Goal: Task Accomplishment & Management: Use online tool/utility

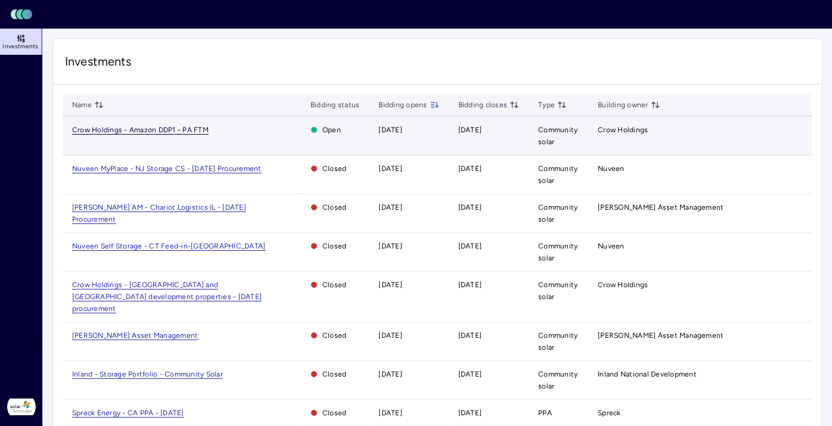
click at [151, 129] on span "Crow Holdings - Amazon DDP1 - PA FTM" at bounding box center [140, 130] width 137 height 9
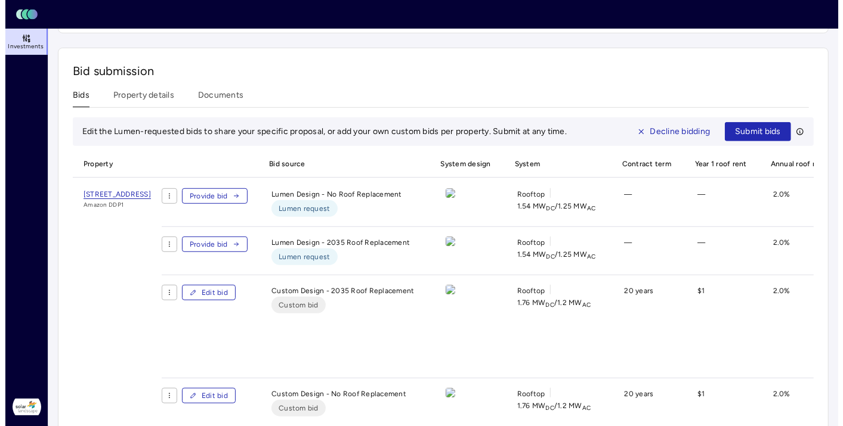
scroll to position [397, 0]
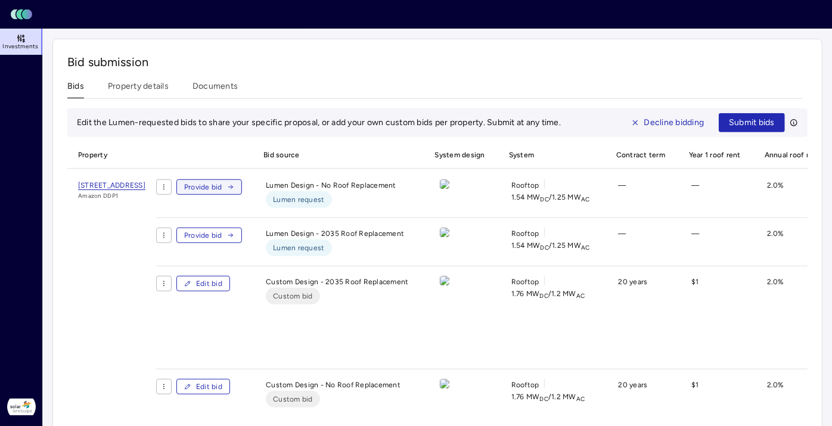
click at [242, 185] on button "Provide bid" at bounding box center [209, 187] width 66 height 16
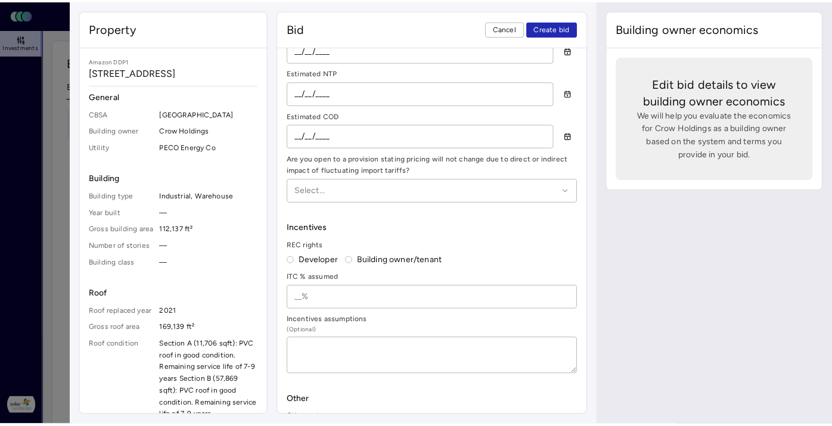
scroll to position [1024, 0]
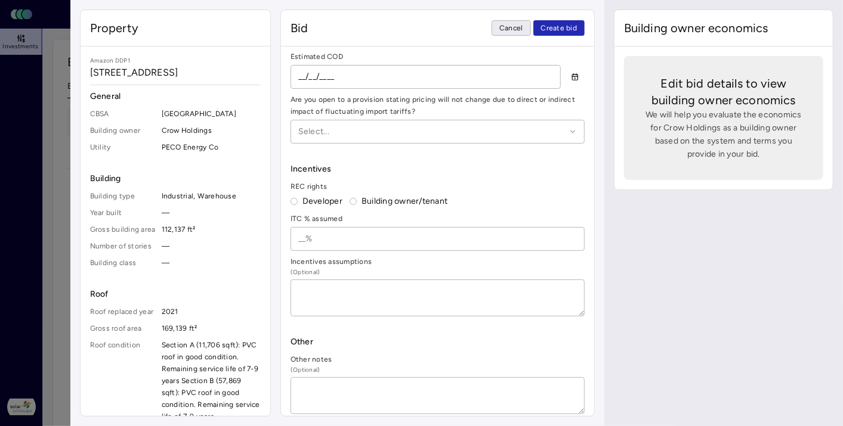
click at [523, 30] on span "Cancel" at bounding box center [511, 28] width 24 height 12
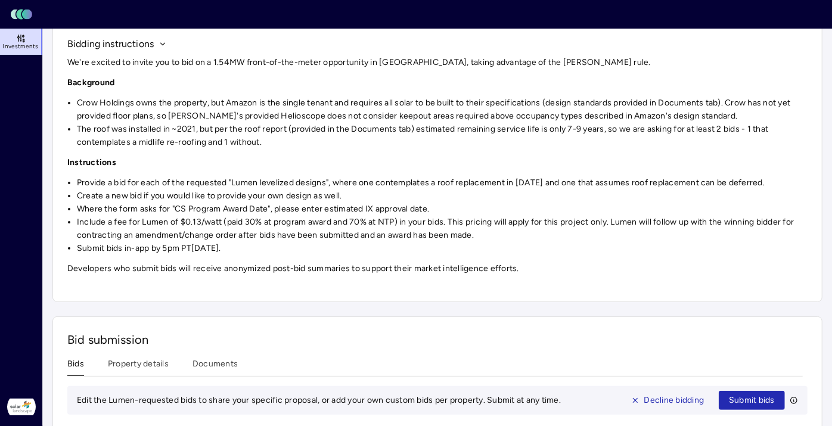
scroll to position [116, 0]
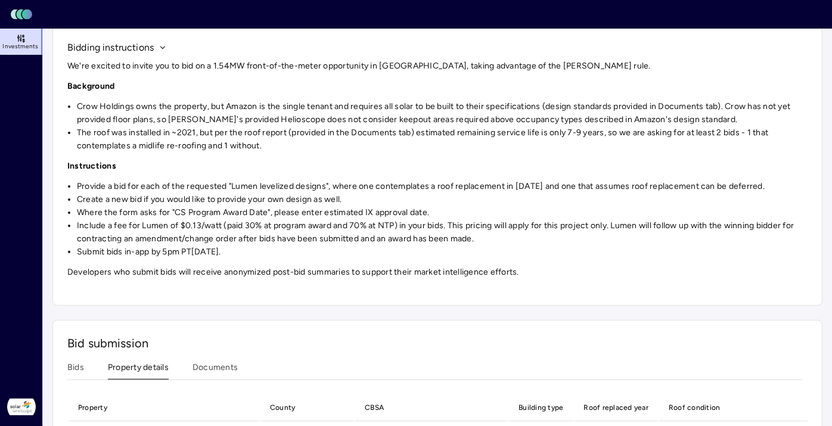
click at [151, 363] on button "Property details" at bounding box center [138, 370] width 61 height 18
click at [215, 361] on button "Documents" at bounding box center [215, 370] width 45 height 18
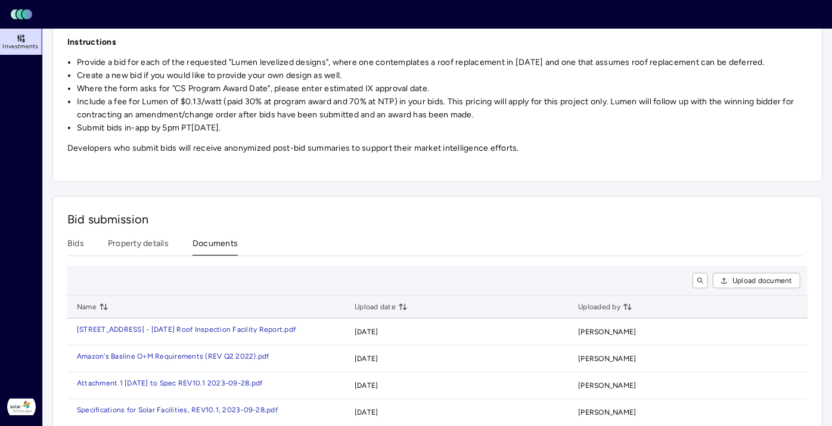
scroll to position [261, 0]
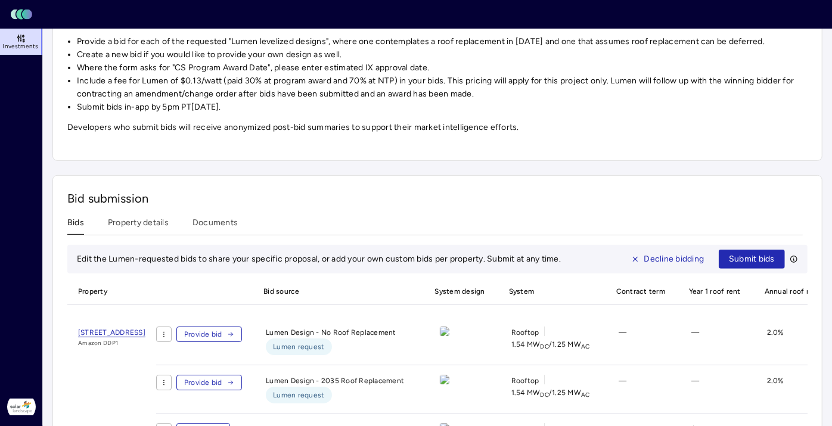
click at [80, 220] on button "Bids" at bounding box center [75, 225] width 17 height 18
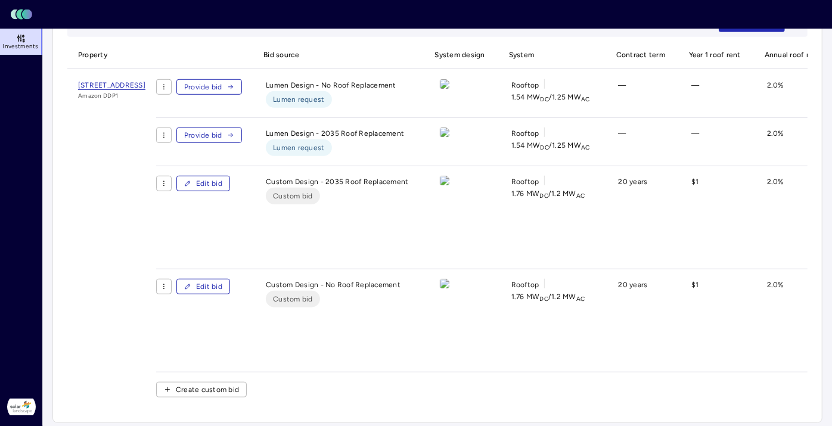
scroll to position [513, 0]
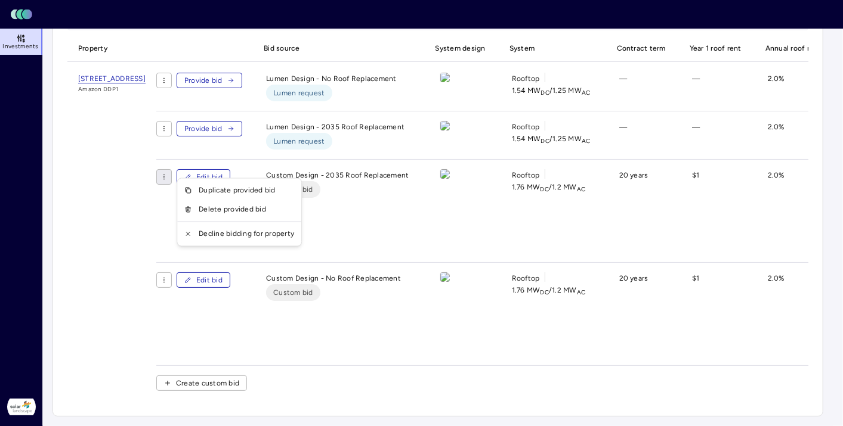
click at [240, 211] on div "Delete provided bid" at bounding box center [238, 209] width 119 height 19
click at [240, 211] on div "Duplicate provided bid Delete provided bid Decline bidding for property" at bounding box center [238, 212] width 125 height 69
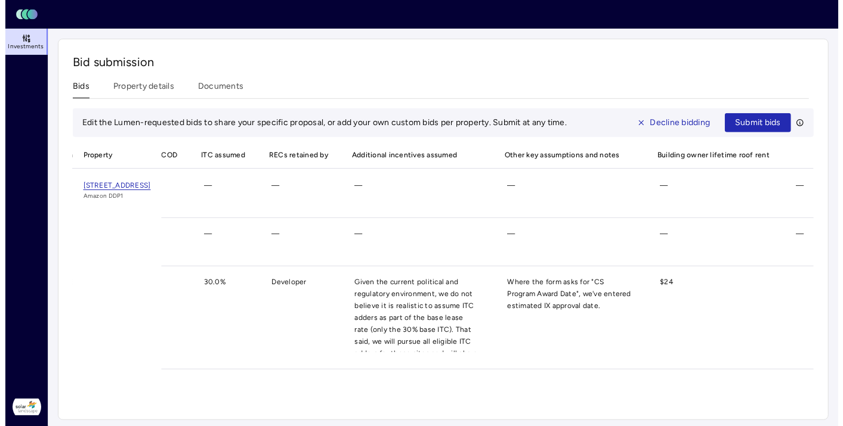
scroll to position [0, 0]
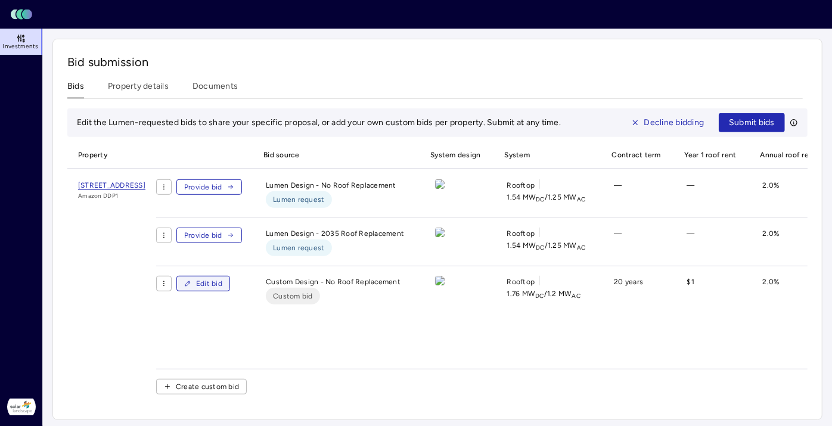
click at [222, 287] on span "Edit bid" at bounding box center [209, 284] width 26 height 12
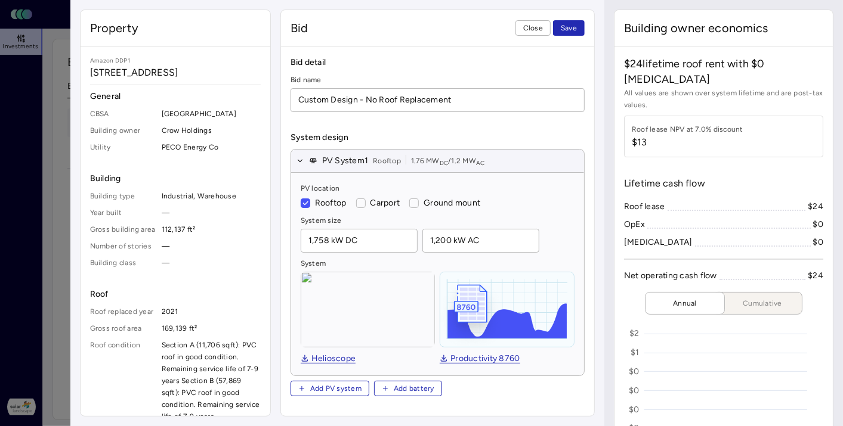
type textarea "x"
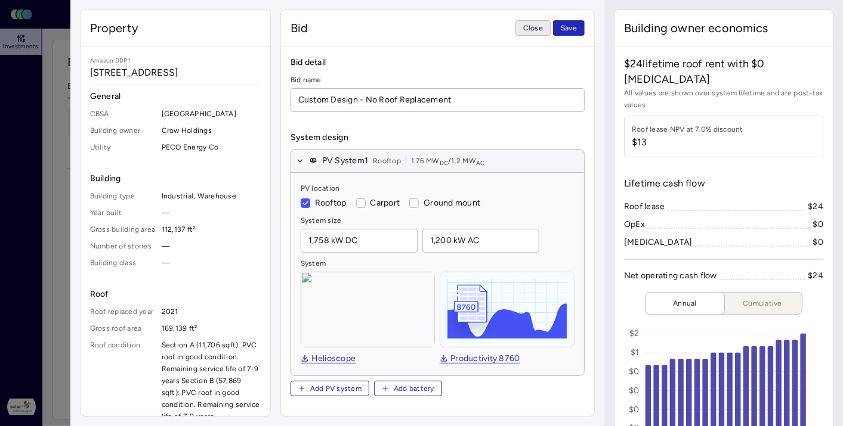
click at [535, 32] on span "Close" at bounding box center [533, 28] width 20 height 12
